Goal: Check status: Check status

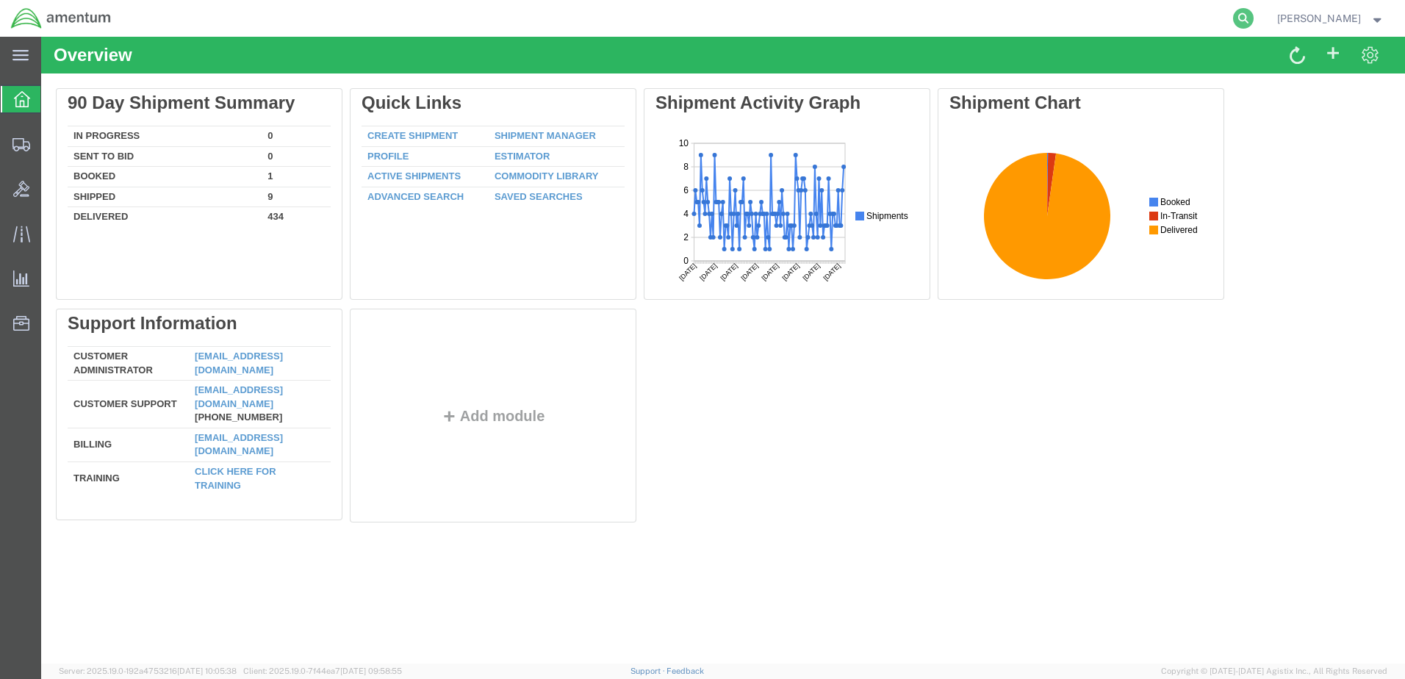
click at [1253, 15] on icon at bounding box center [1243, 18] width 21 height 21
type input "56806088"
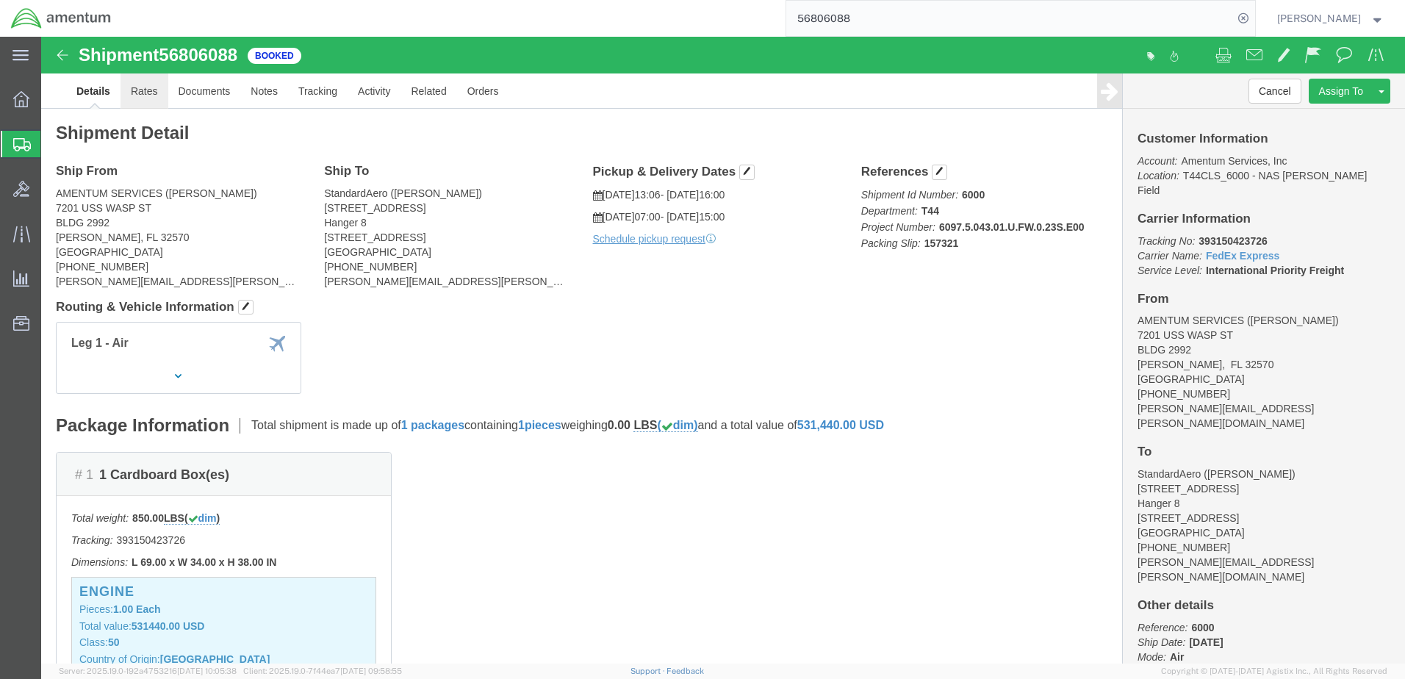
click link "Rates"
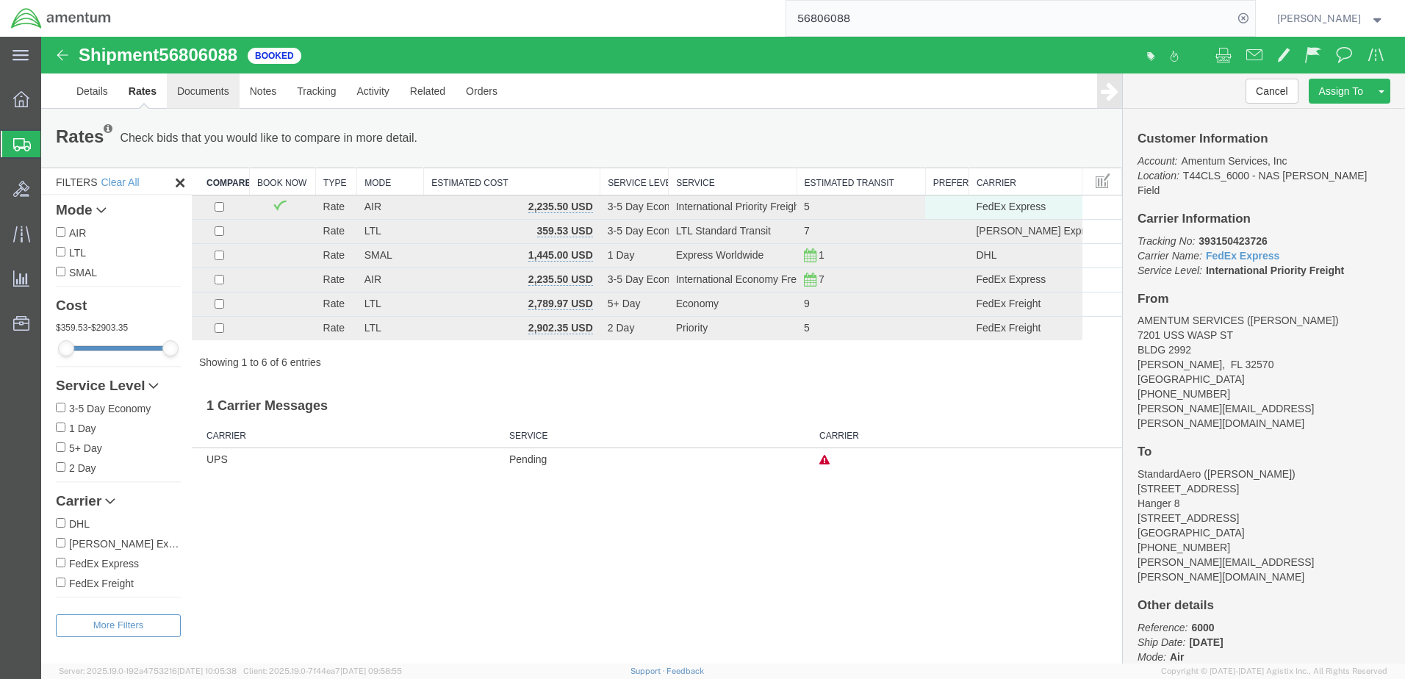
click at [197, 90] on link "Documents" at bounding box center [203, 90] width 73 height 35
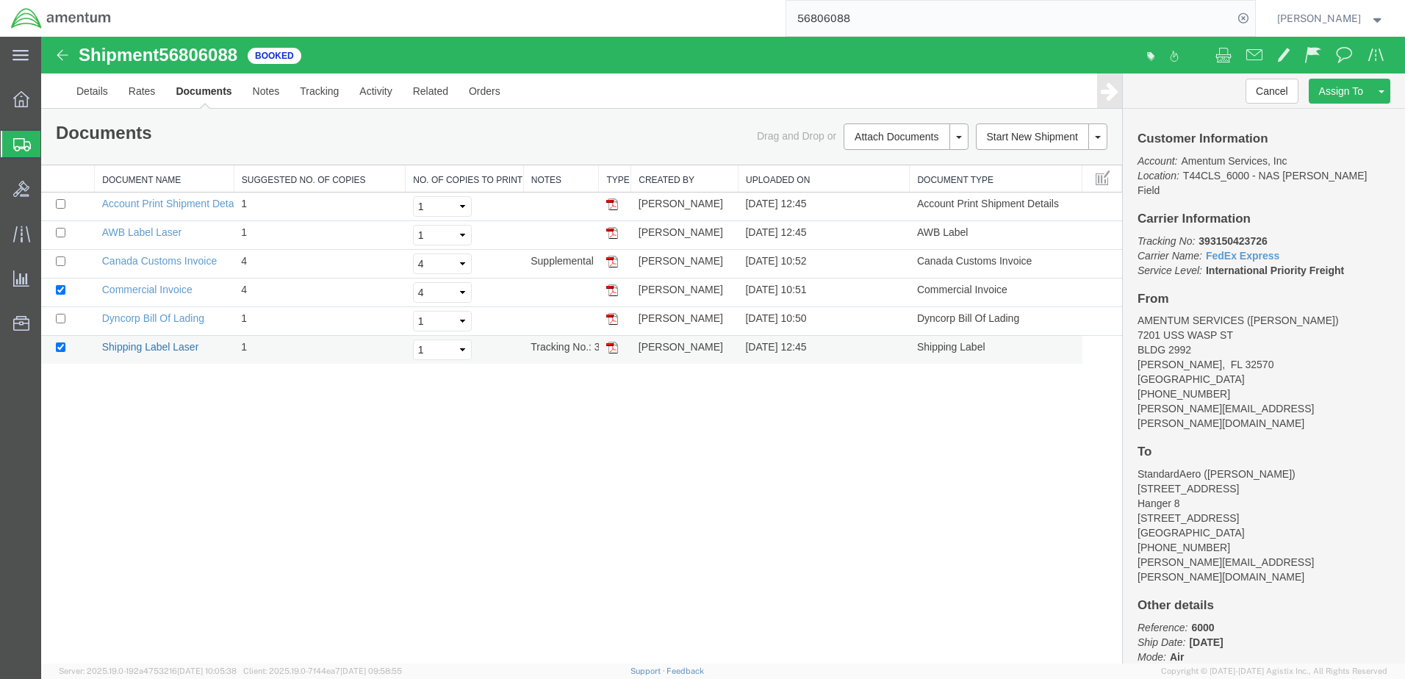
click at [163, 347] on link "Shipping Label Laser" at bounding box center [150, 347] width 97 height 12
